Goal: Information Seeking & Learning: Check status

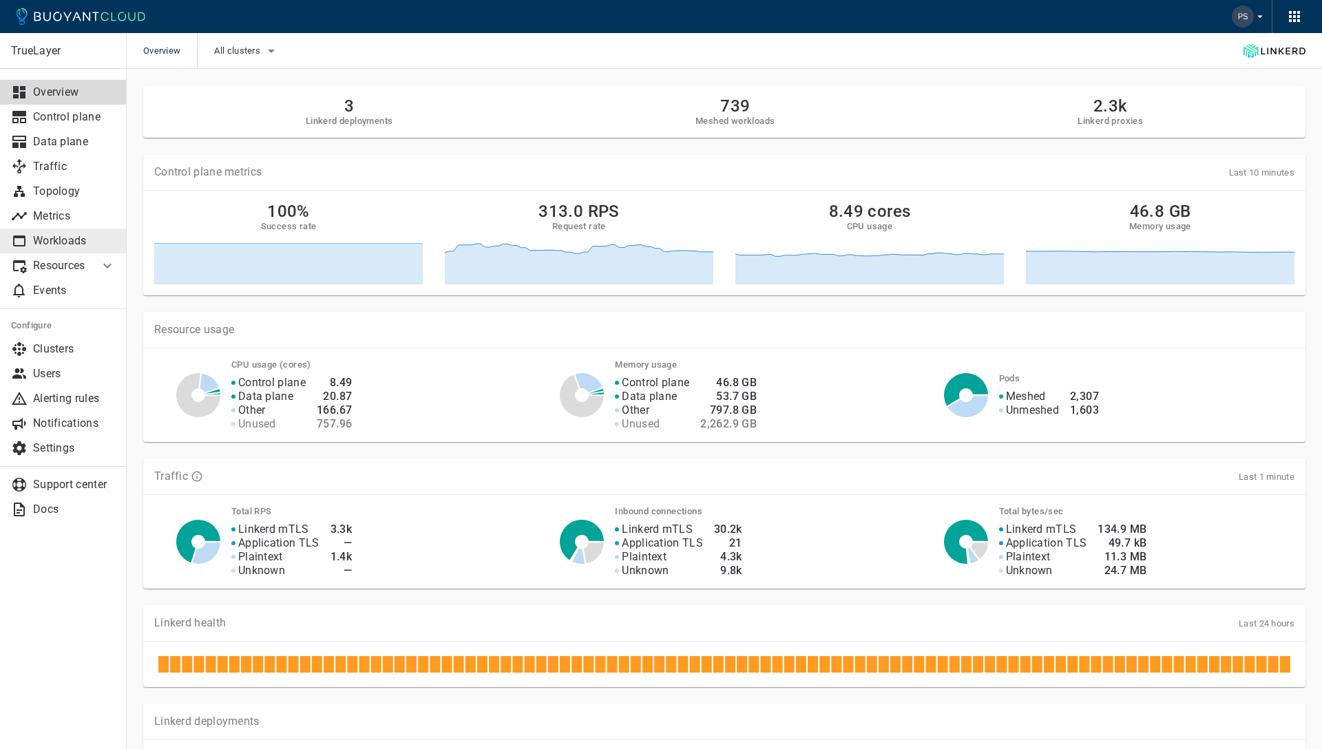
click at [87, 231] on link "Workloads" at bounding box center [63, 241] width 127 height 25
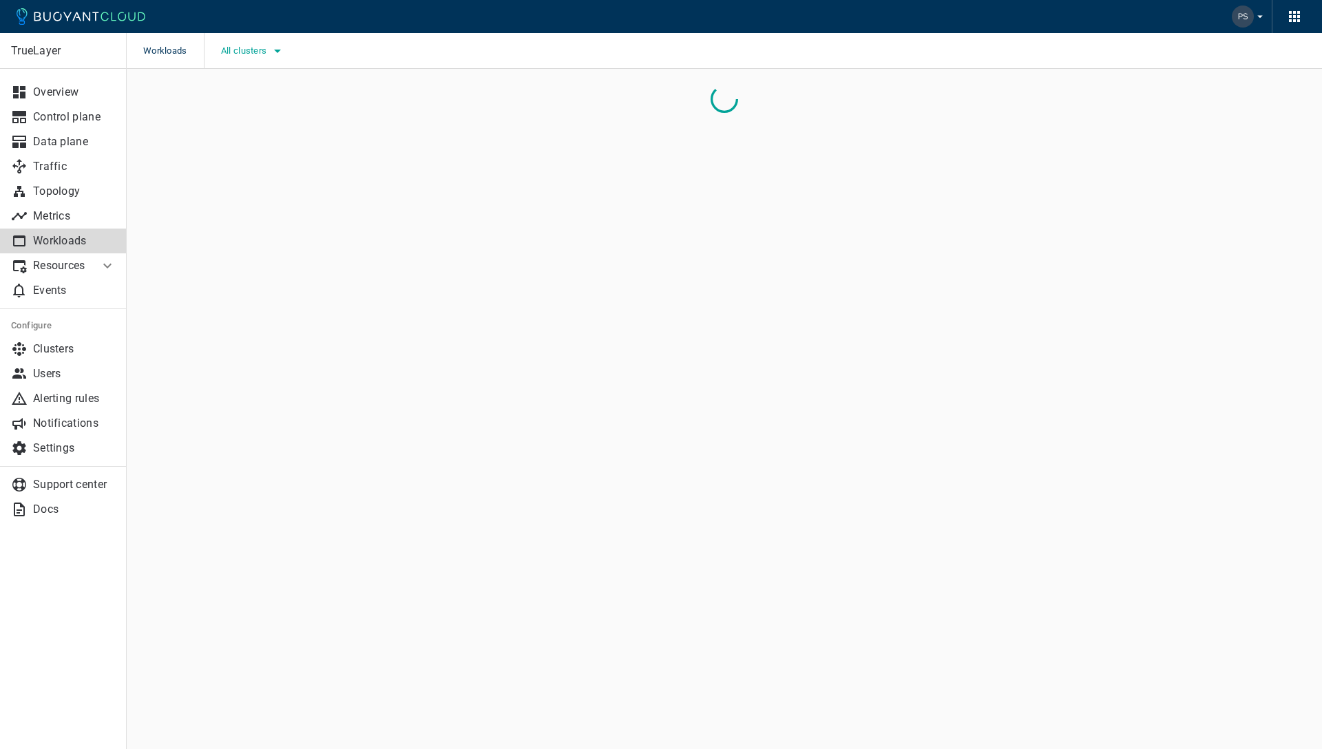
click at [275, 48] on icon "button" at bounding box center [277, 51] width 17 height 17
click at [232, 94] on input "Production-EKS" at bounding box center [239, 93] width 17 height 17
checkbox input "true"
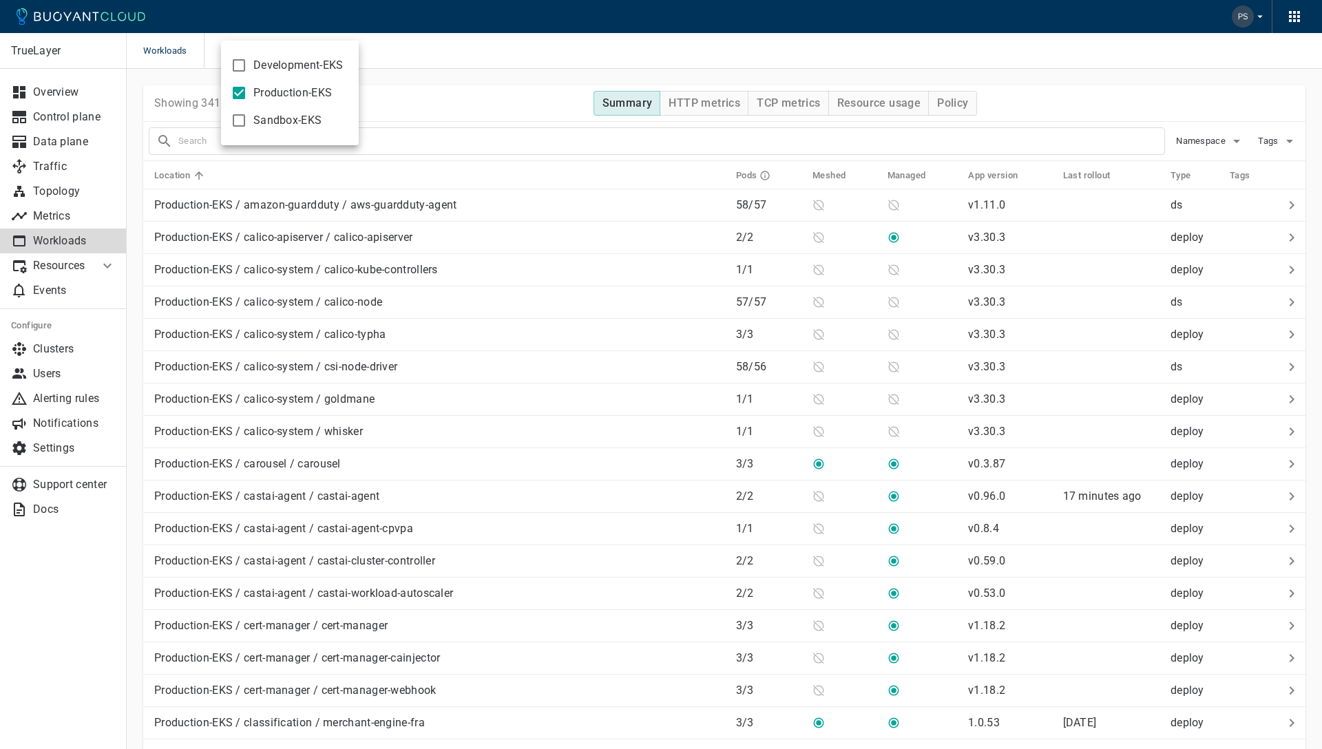
click at [185, 95] on div at bounding box center [661, 374] width 1322 height 749
click at [977, 63] on div "Workloads Production-EKS" at bounding box center [724, 51] width 1195 height 36
click at [706, 108] on h4 "HTTP metrics" at bounding box center [705, 103] width 72 height 14
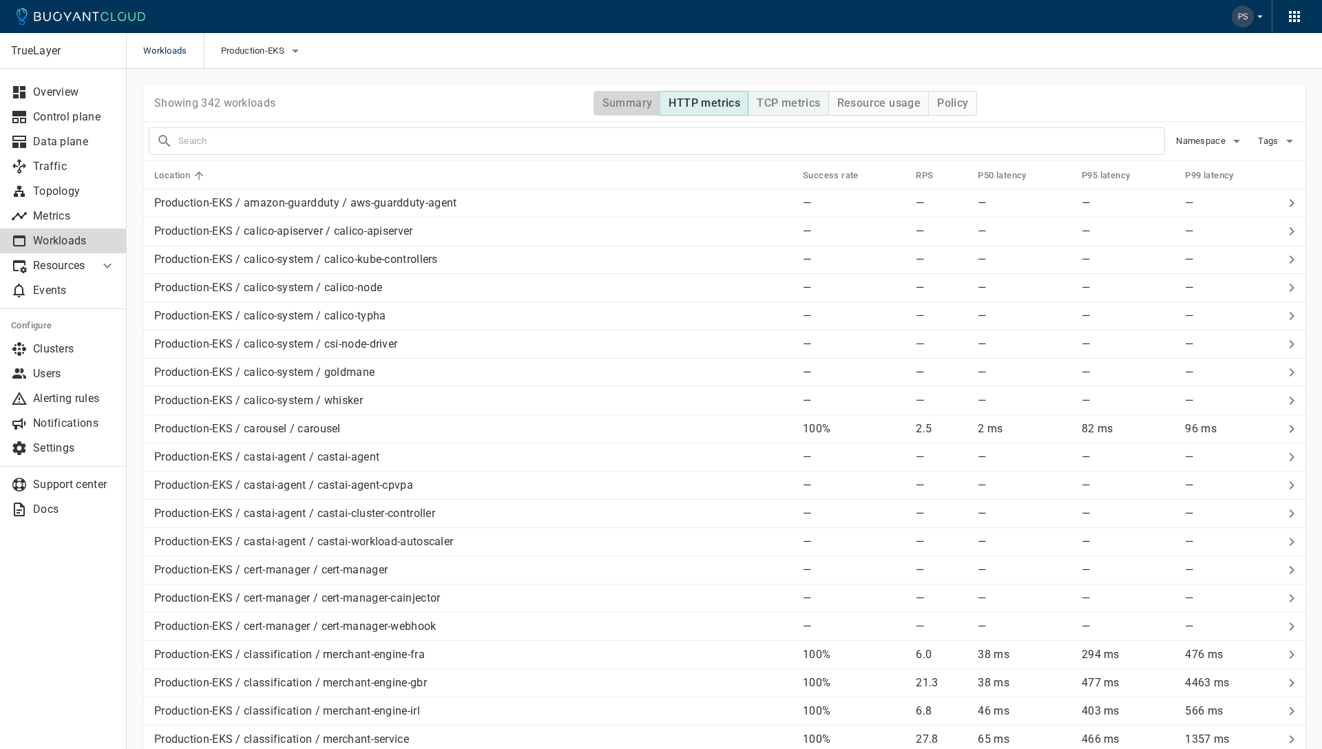
drag, startPoint x: 646, startPoint y: 108, endPoint x: 764, endPoint y: 108, distance: 118.4
click at [646, 107] on h4 "Summary" at bounding box center [628, 103] width 50 height 14
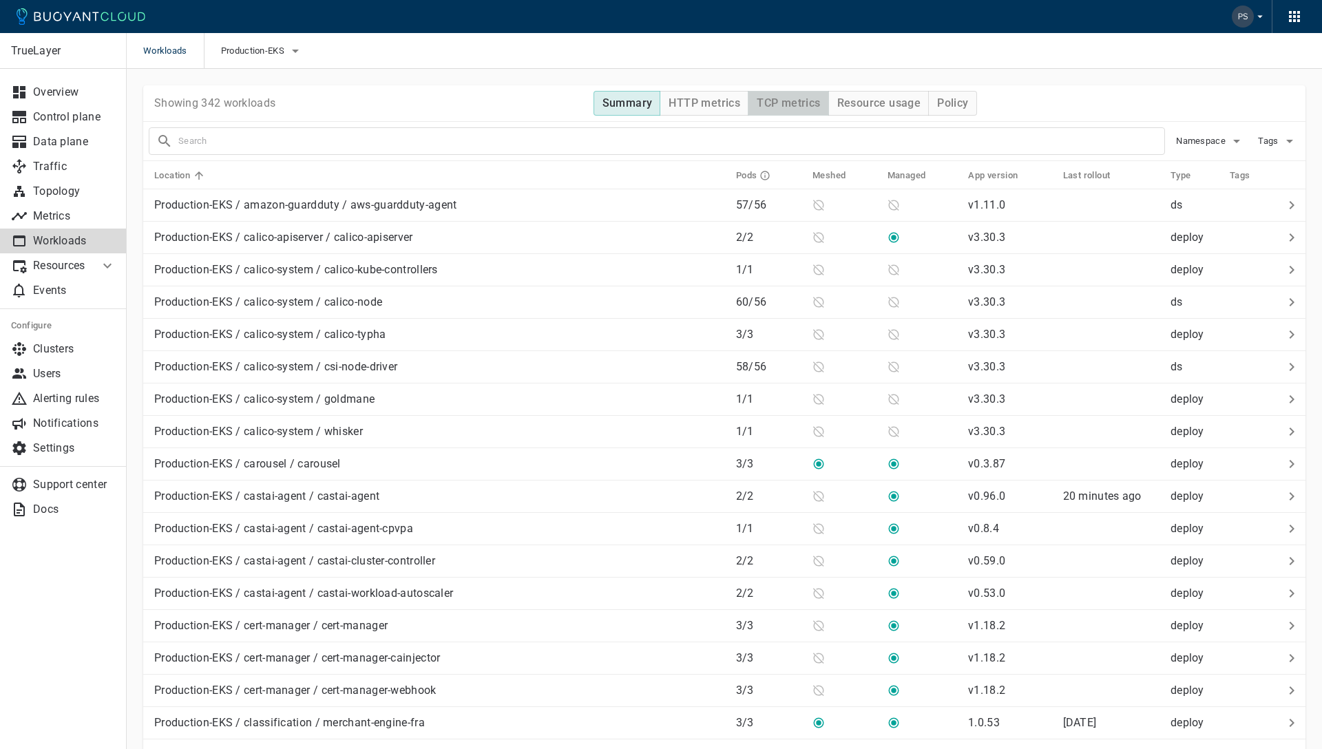
click at [782, 106] on h4 "TCP metrics" at bounding box center [788, 103] width 63 height 14
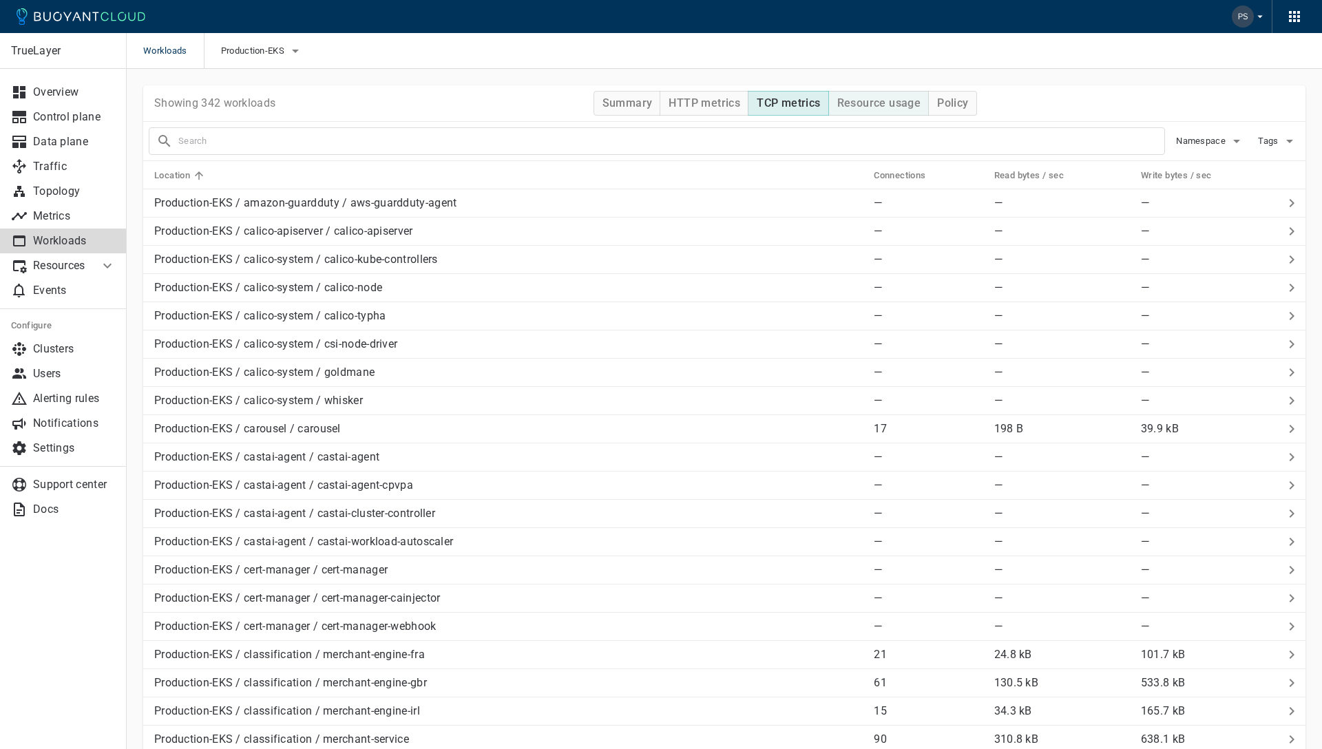
click at [894, 108] on h4 "Resource usage" at bounding box center [879, 103] width 84 height 14
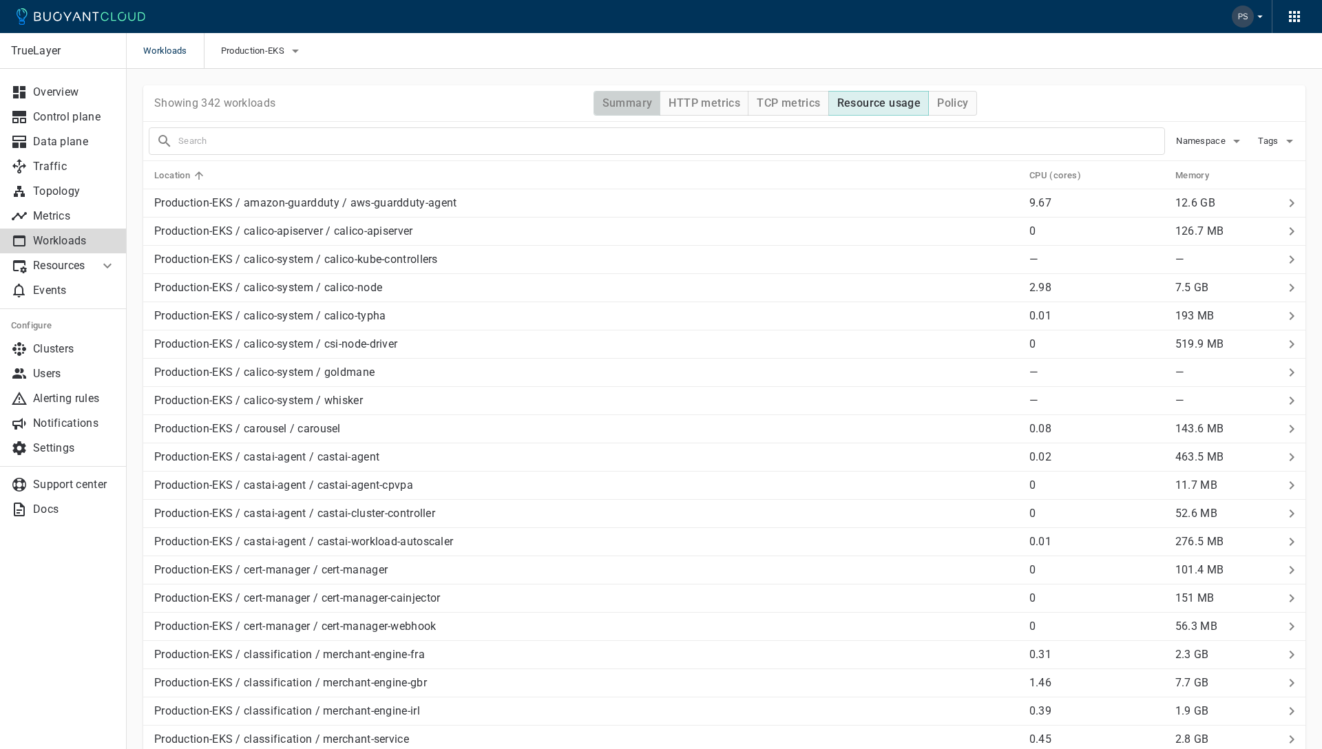
click at [624, 103] on h4 "Summary" at bounding box center [628, 103] width 50 height 14
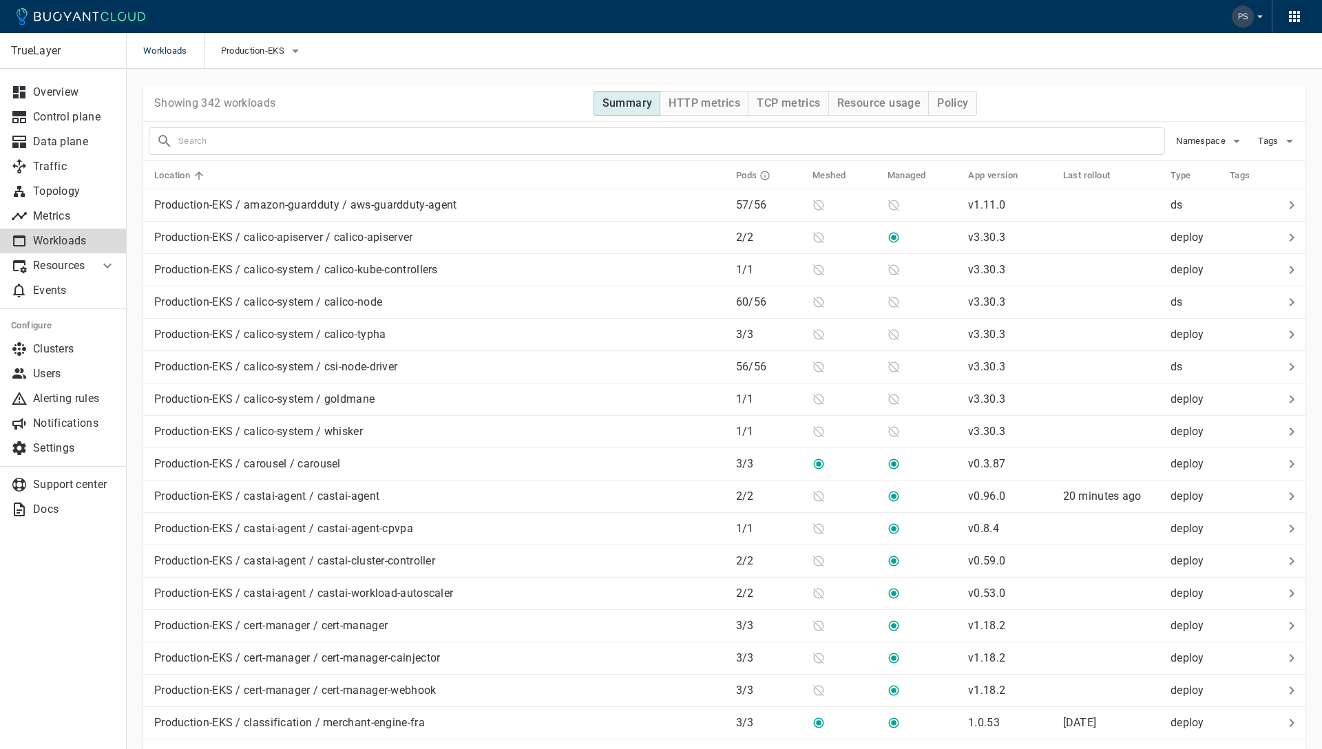
click at [84, 268] on p "Resources" at bounding box center [60, 266] width 55 height 14
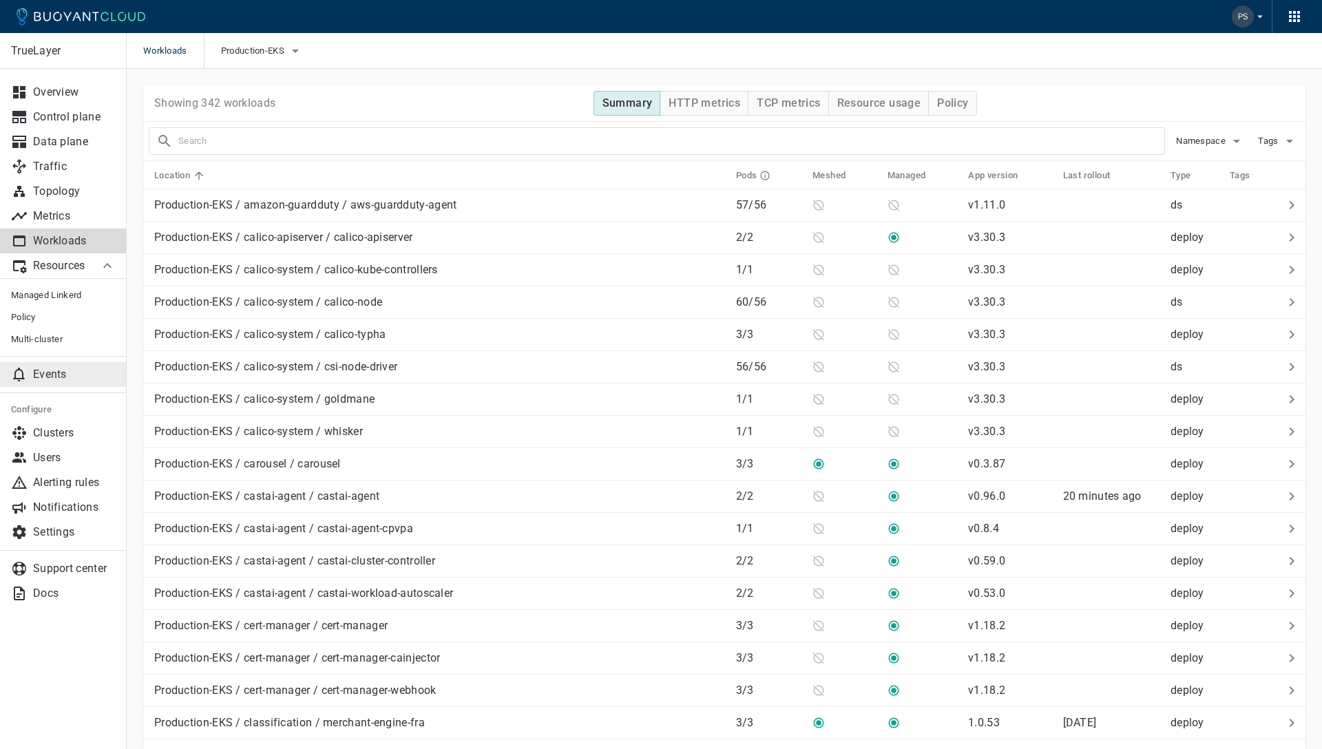
click at [68, 375] on p "Events" at bounding box center [74, 375] width 83 height 14
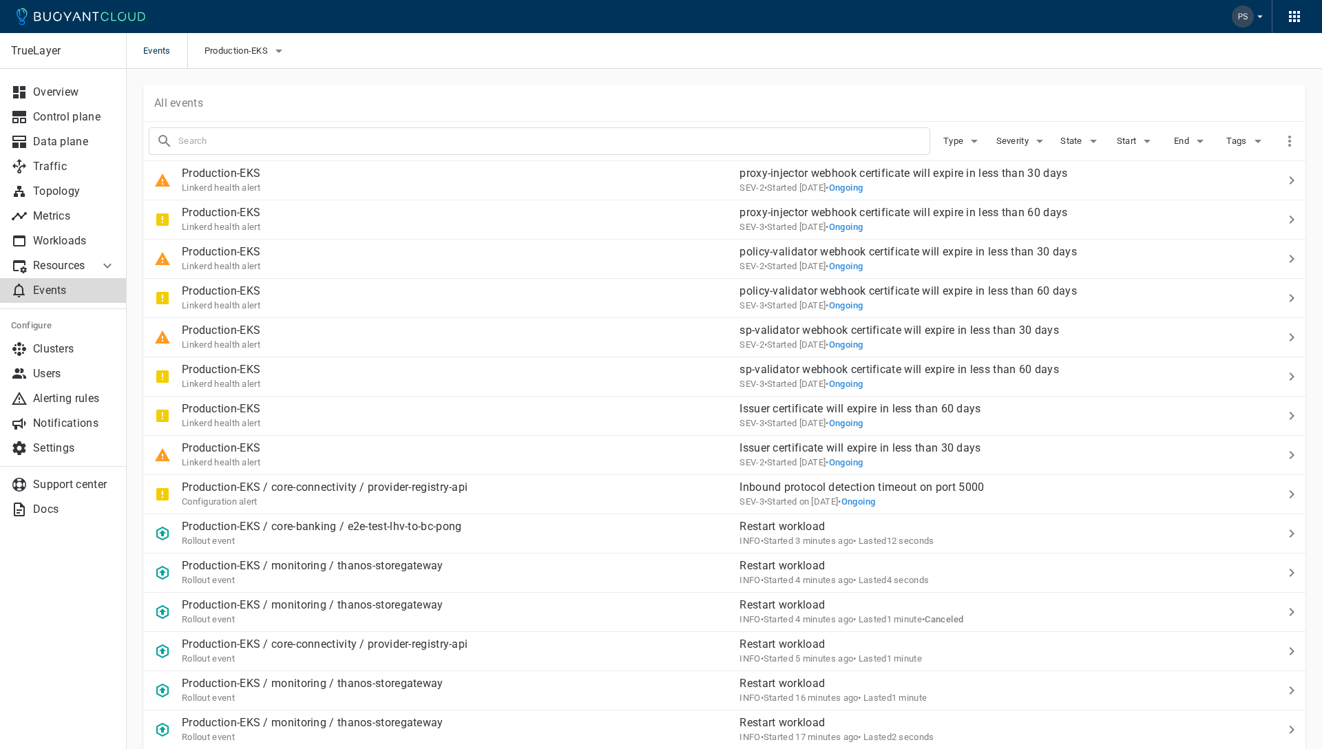
click at [426, 85] on div "All events" at bounding box center [724, 103] width 1162 height 36
click at [668, 99] on div "All events" at bounding box center [724, 103] width 1162 height 36
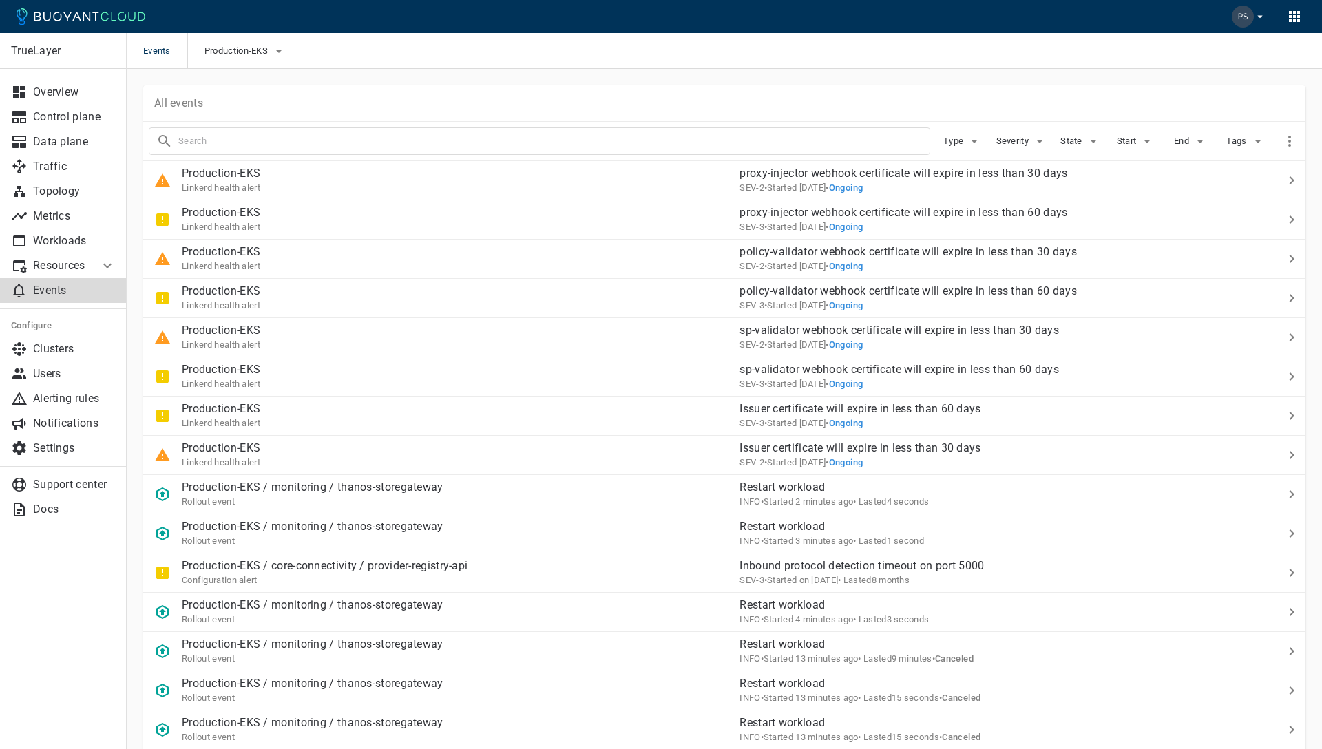
click at [516, 56] on div "Events Production-EKS" at bounding box center [724, 51] width 1195 height 36
click at [192, 143] on input "text" at bounding box center [553, 141] width 751 height 19
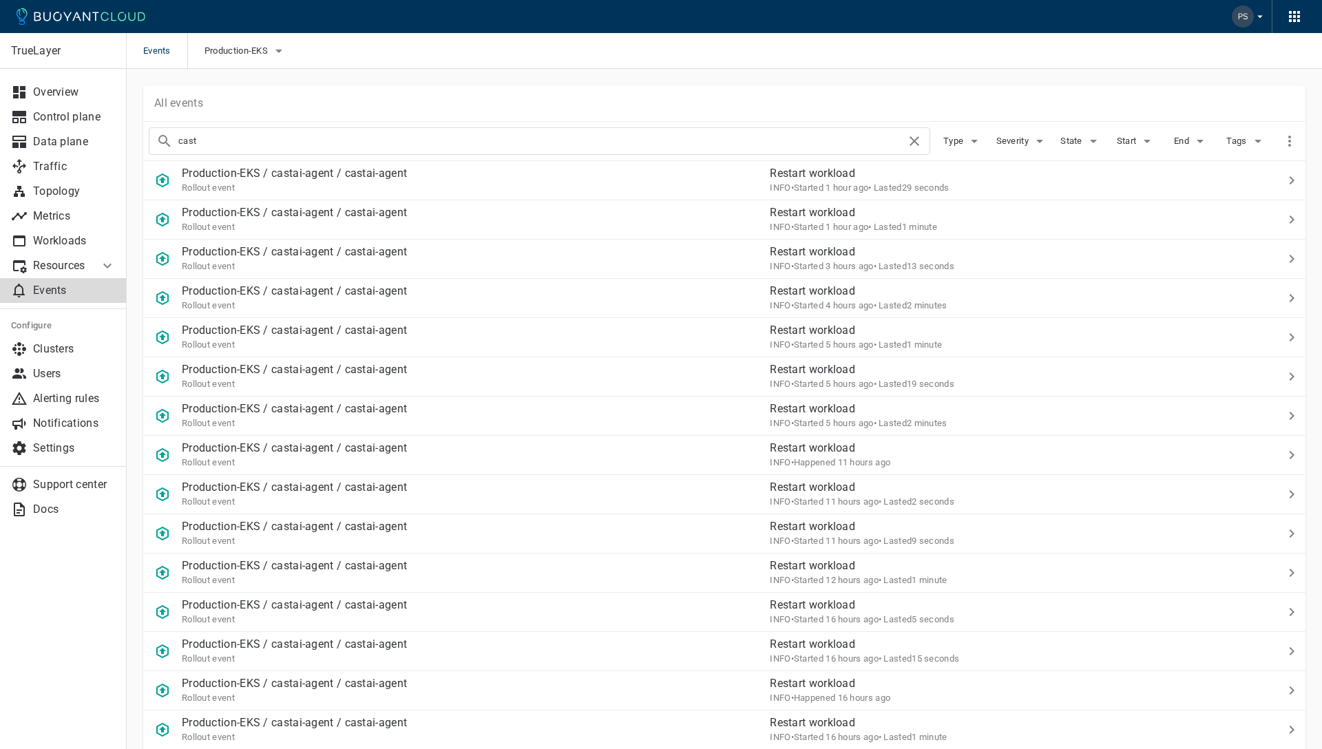
click at [311, 135] on input "cast" at bounding box center [542, 141] width 728 height 19
click at [309, 140] on input "cast" at bounding box center [542, 141] width 728 height 19
type input "castai-agent"
click at [419, 176] on div "Production-EKS / castai-agent / castai-agent Rollout event" at bounding box center [451, 175] width 616 height 39
click at [105, 262] on icon at bounding box center [107, 266] width 17 height 17
